Goal: Find specific page/section

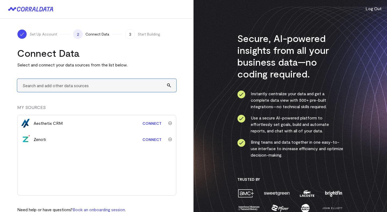
click at [72, 87] on input "text" at bounding box center [96, 85] width 159 height 13
type input "a"
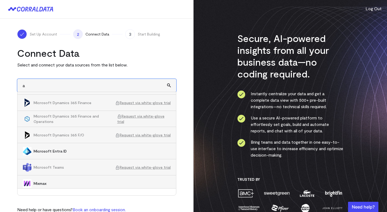
scroll to position [4096, 0]
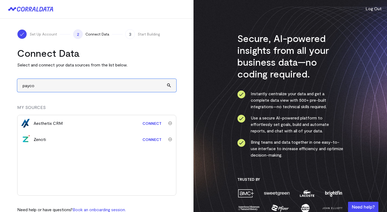
type input "paycom"
type input "pay"
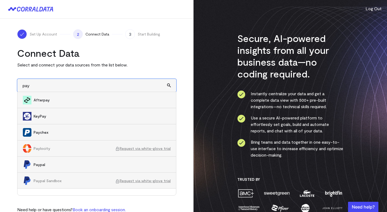
scroll to position [1, 0]
